Goal: Check status

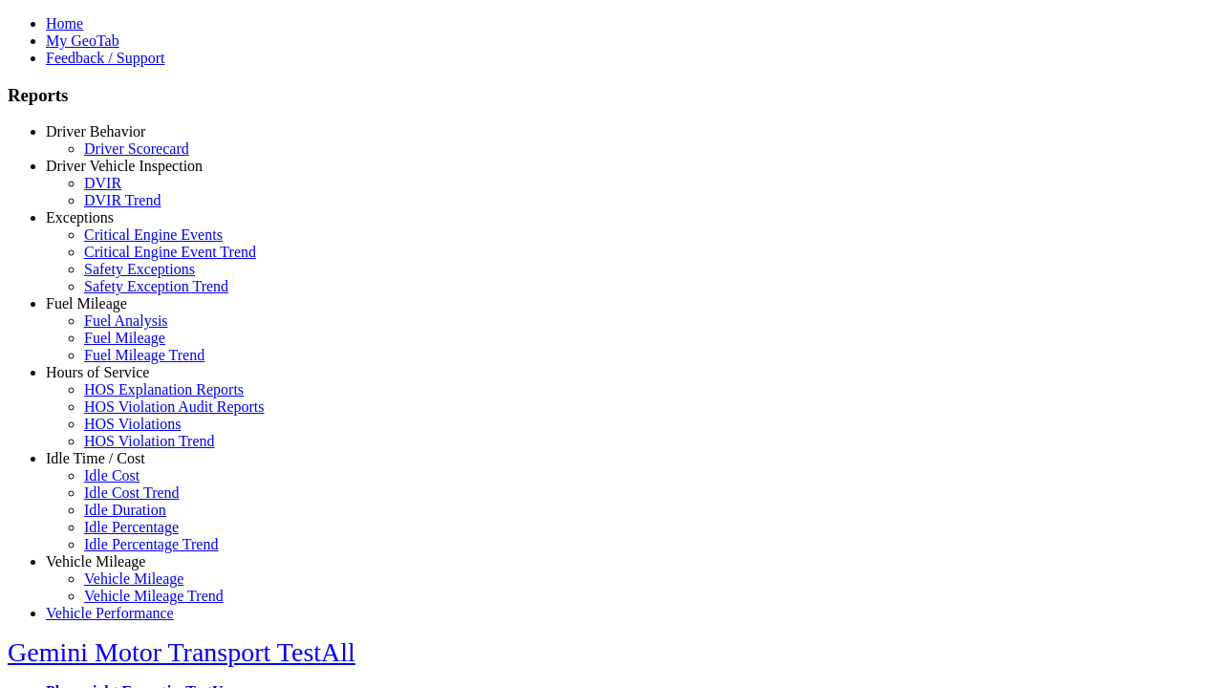
click at [110, 225] on link "Exceptions" at bounding box center [80, 217] width 68 height 16
click at [124, 277] on link "Safety Exceptions" at bounding box center [139, 269] width 111 height 16
select select "**********"
select select
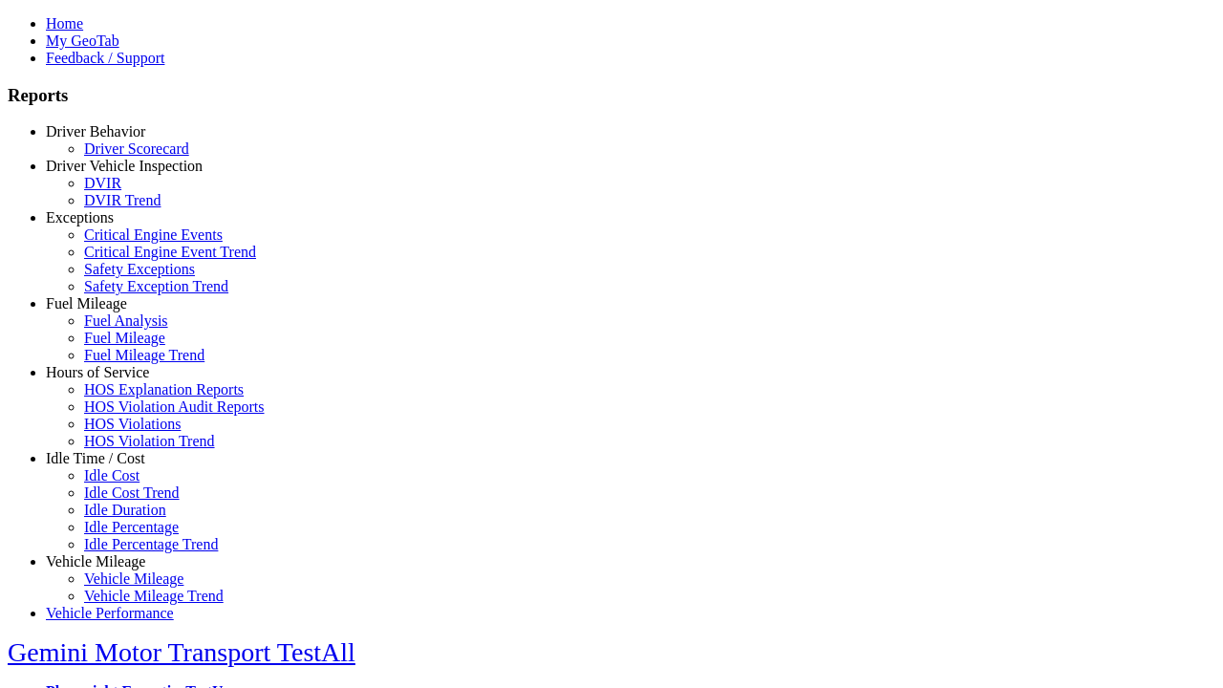
select select
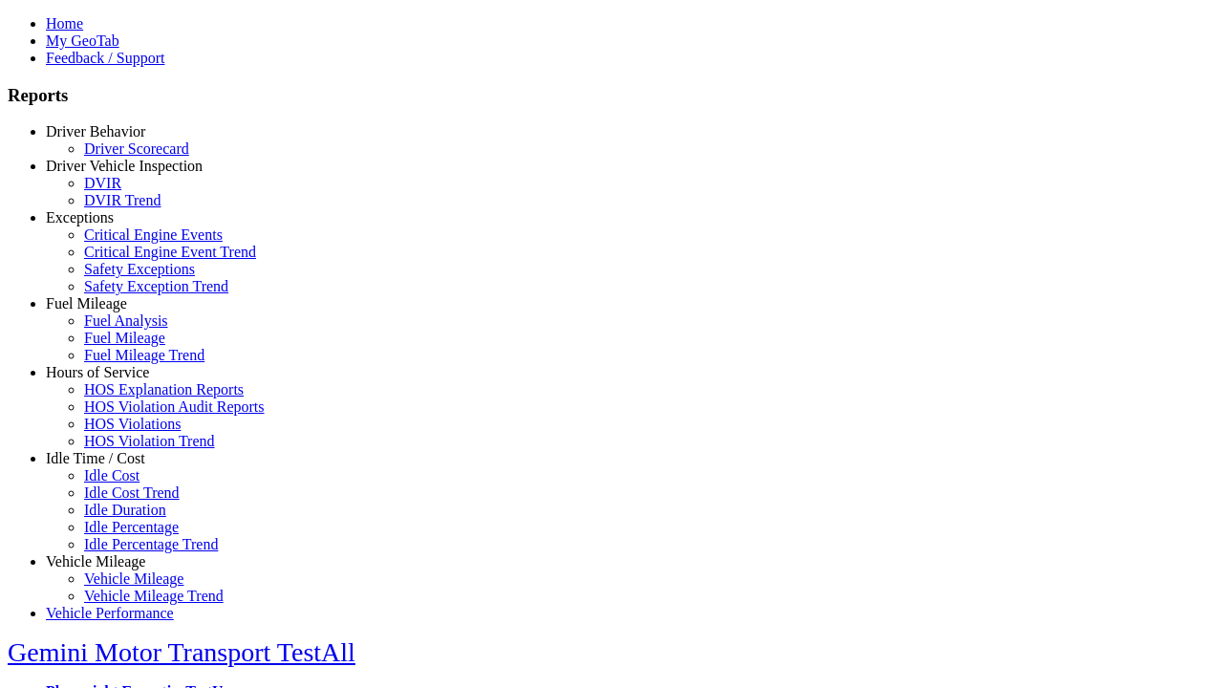
select select
